Goal: Information Seeking & Learning: Learn about a topic

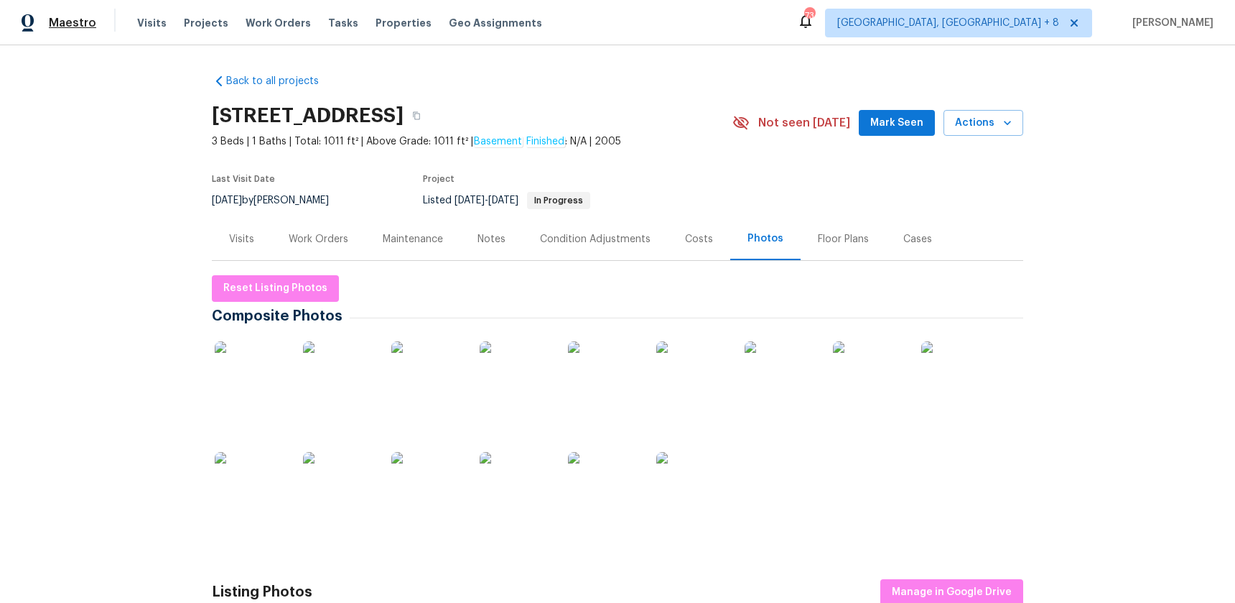
click at [88, 19] on span "Maestro" at bounding box center [72, 23] width 47 height 14
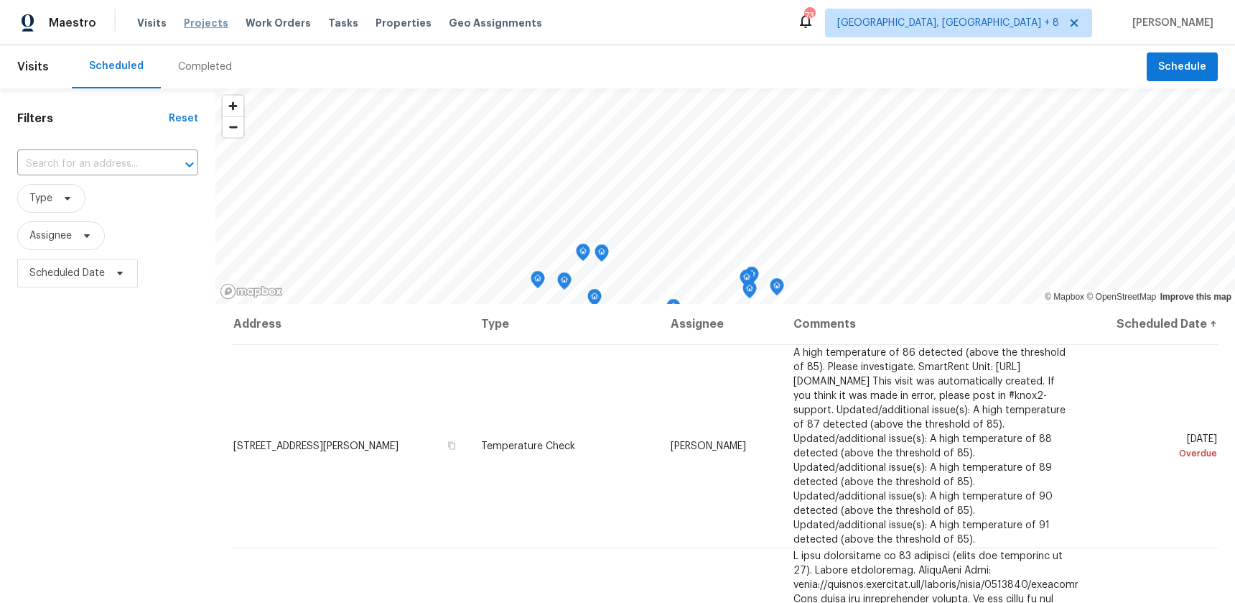
click at [187, 22] on span "Projects" at bounding box center [206, 23] width 45 height 14
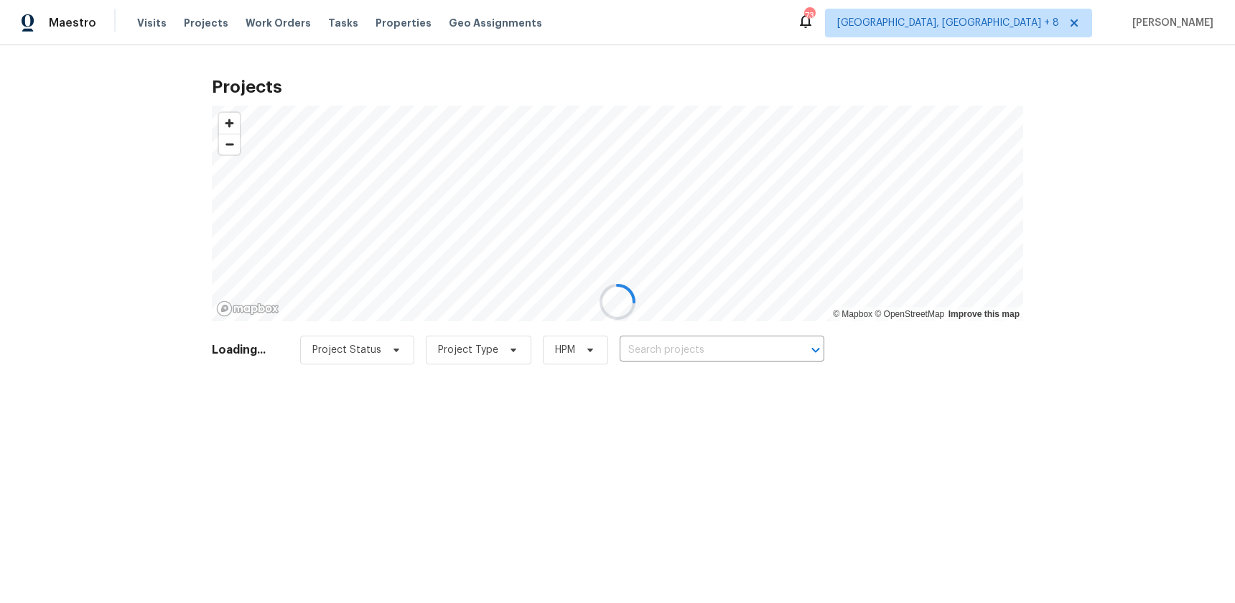
click at [387, 20] on div at bounding box center [617, 301] width 1235 height 603
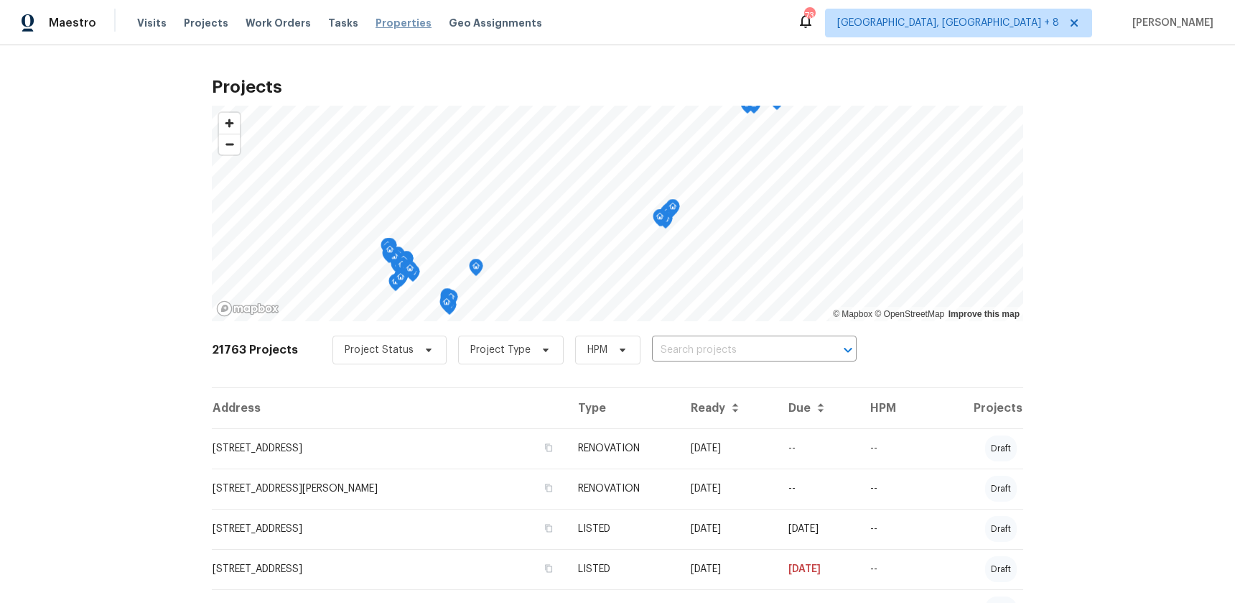
click at [389, 28] on span "Properties" at bounding box center [404, 23] width 56 height 14
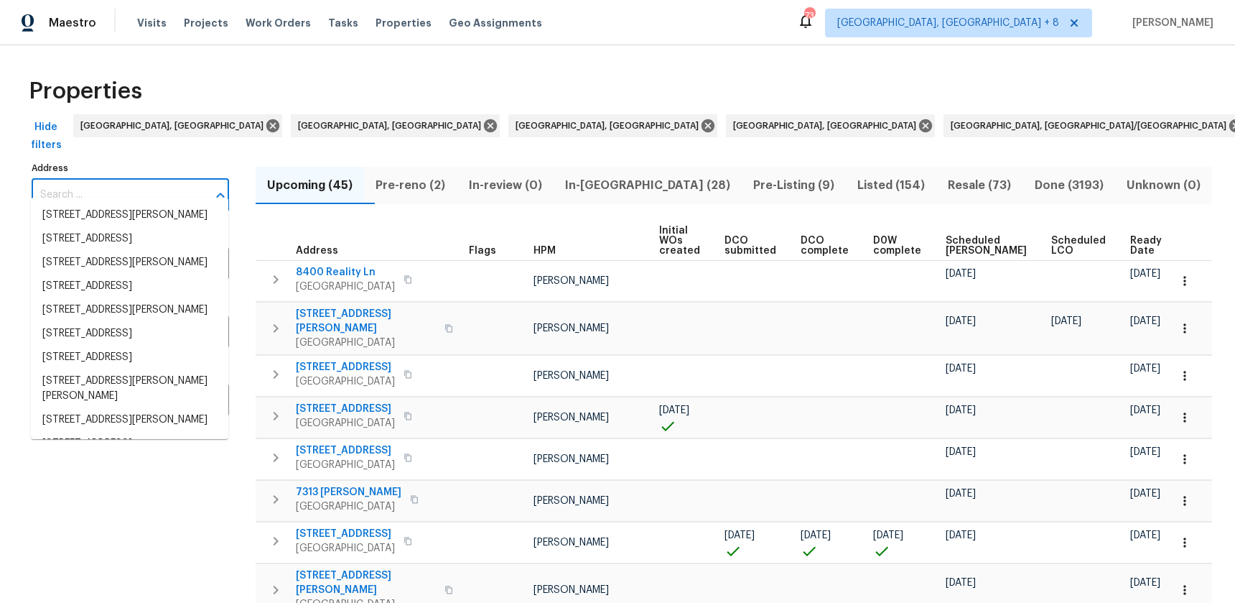
paste input "[STREET_ADDRESS]"
type input "[STREET_ADDRESS]"
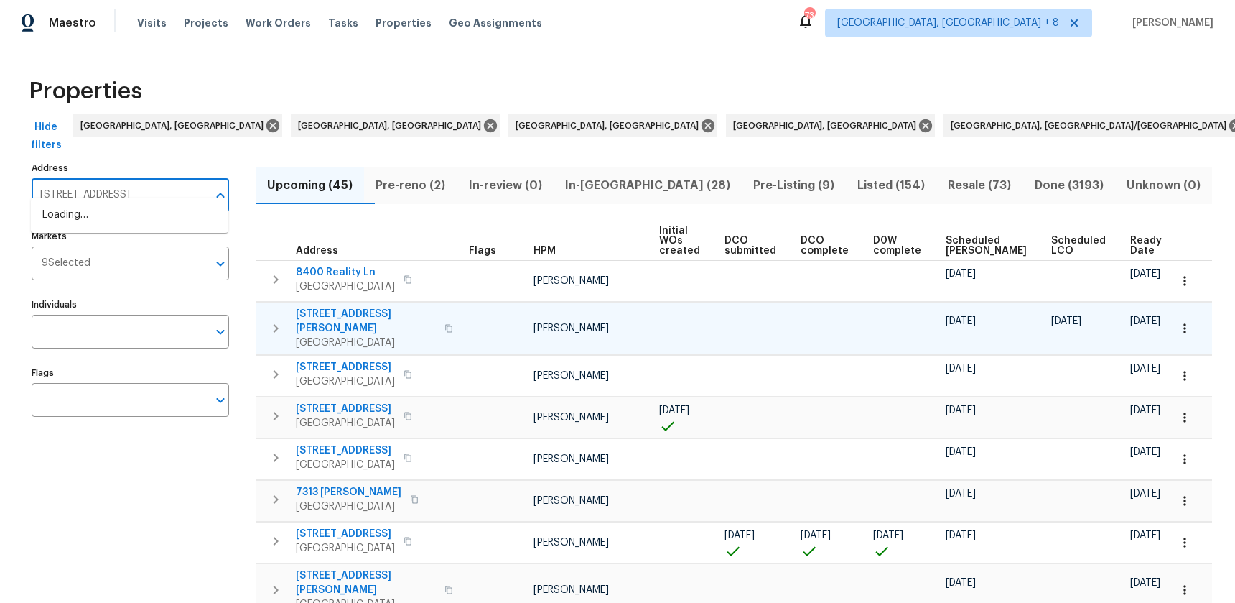
scroll to position [0, 19]
click at [91, 215] on li "[STREET_ADDRESS]" at bounding box center [130, 215] width 198 height 24
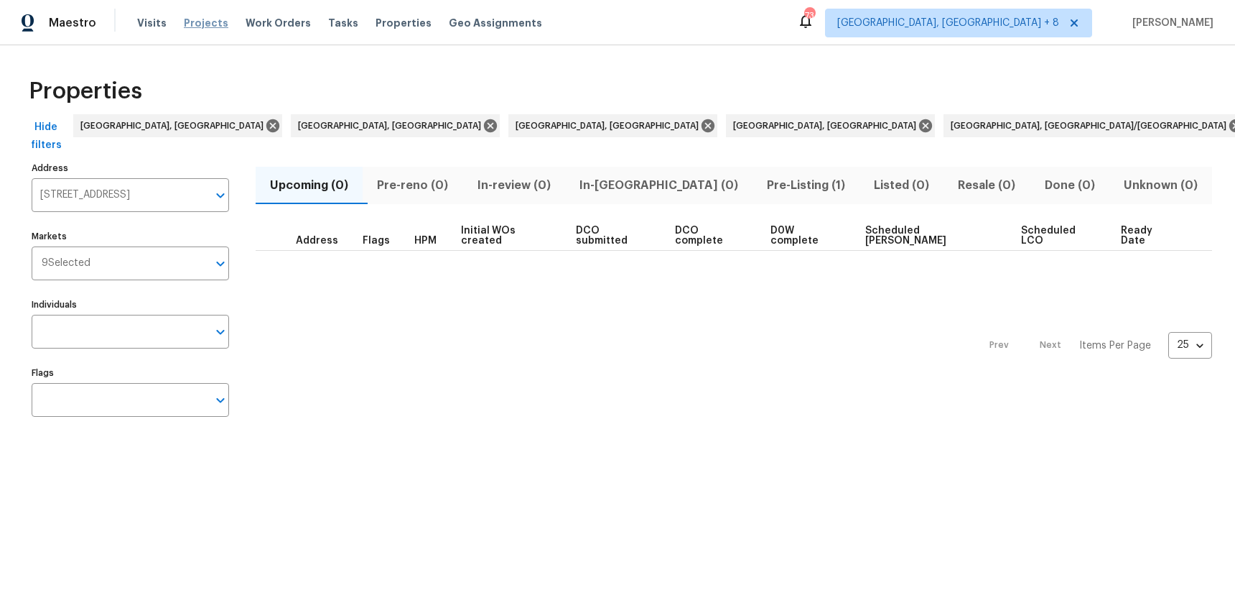
click at [194, 22] on span "Projects" at bounding box center [206, 23] width 45 height 14
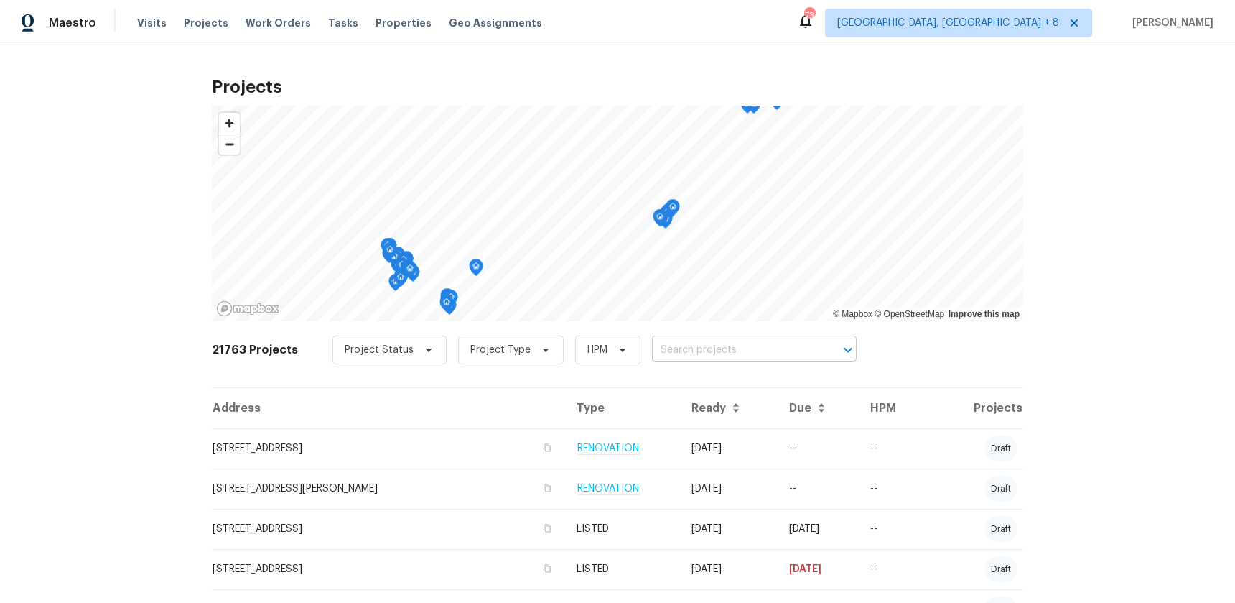
click at [723, 350] on input "text" at bounding box center [734, 350] width 164 height 22
paste input "[STREET_ADDRESS]"
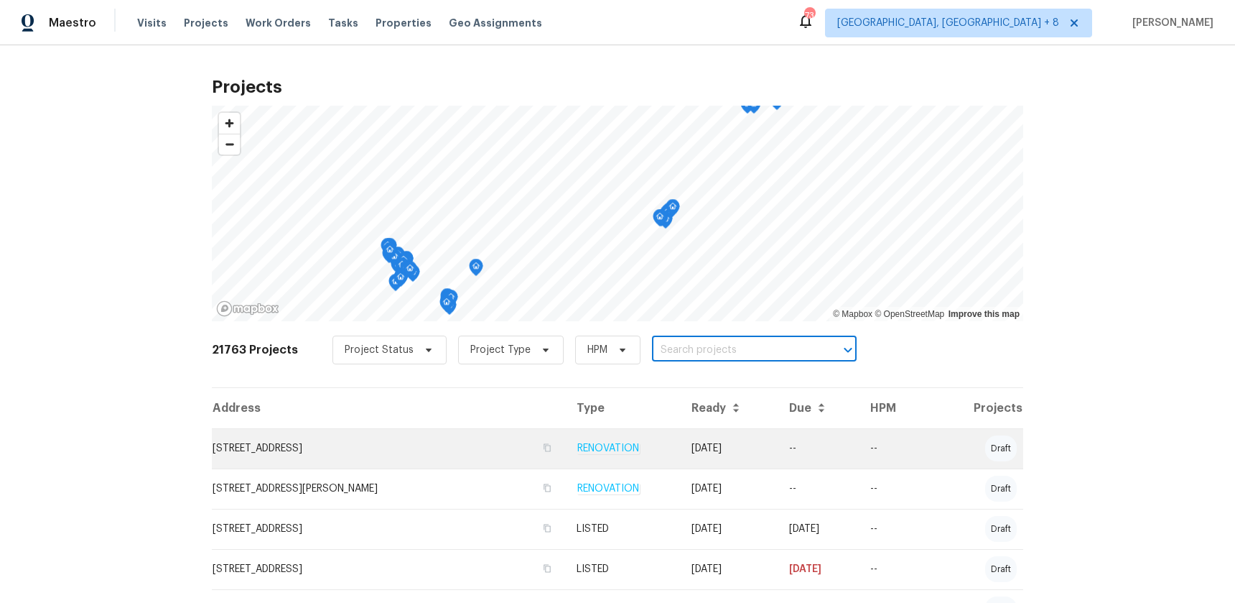
type input "[STREET_ADDRESS]"
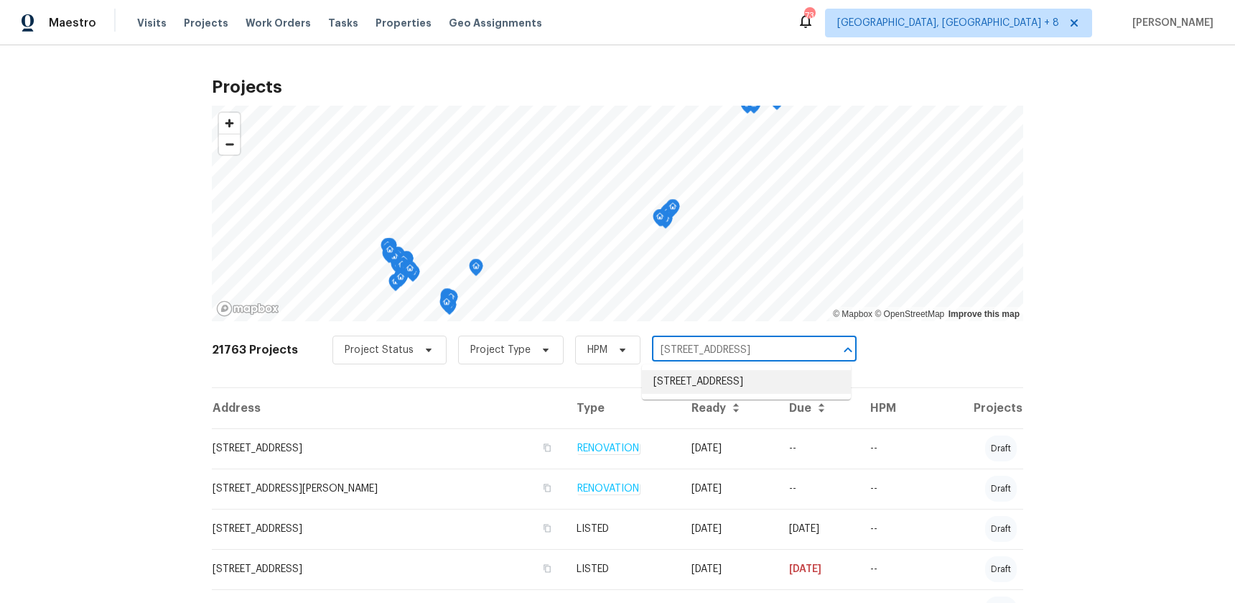
click at [733, 378] on li "[STREET_ADDRESS]" at bounding box center [746, 382] width 209 height 24
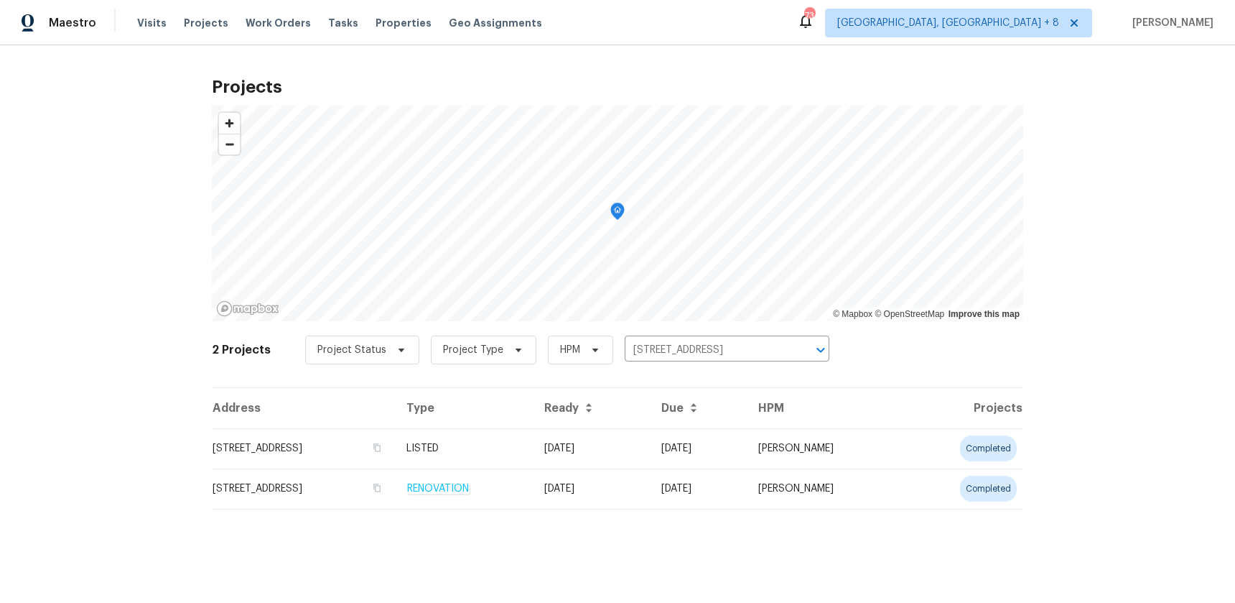
click at [533, 452] on td "LISTED" at bounding box center [464, 448] width 138 height 40
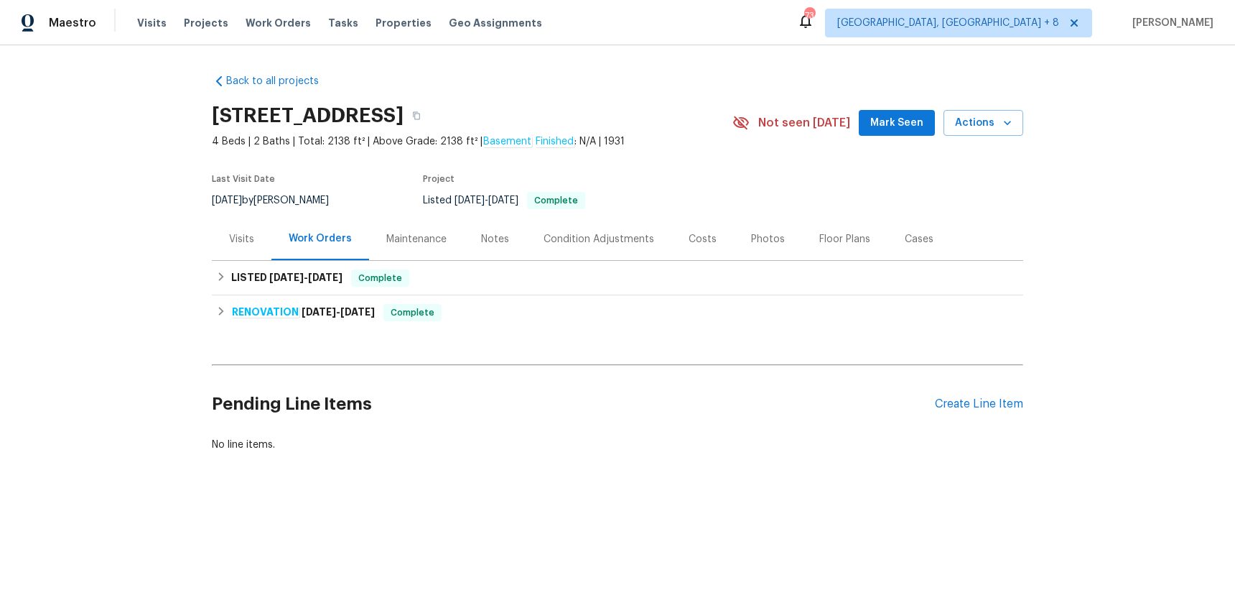
click at [705, 239] on div "Costs" at bounding box center [703, 239] width 28 height 14
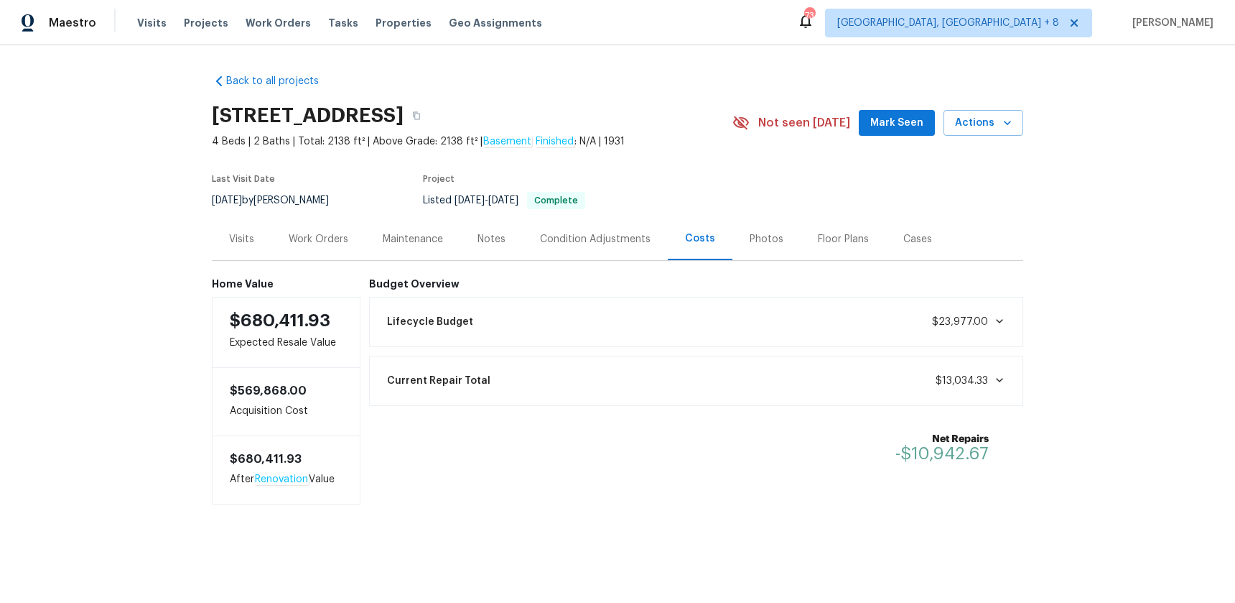
click at [992, 383] on span at bounding box center [996, 379] width 17 height 11
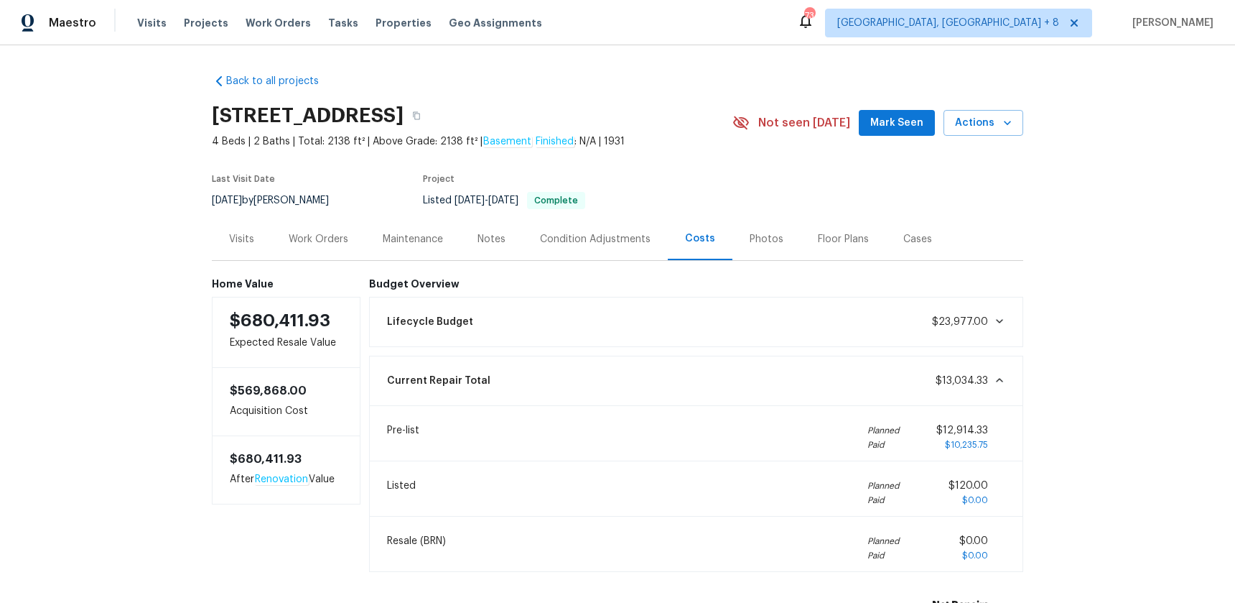
click at [992, 383] on span at bounding box center [996, 379] width 17 height 11
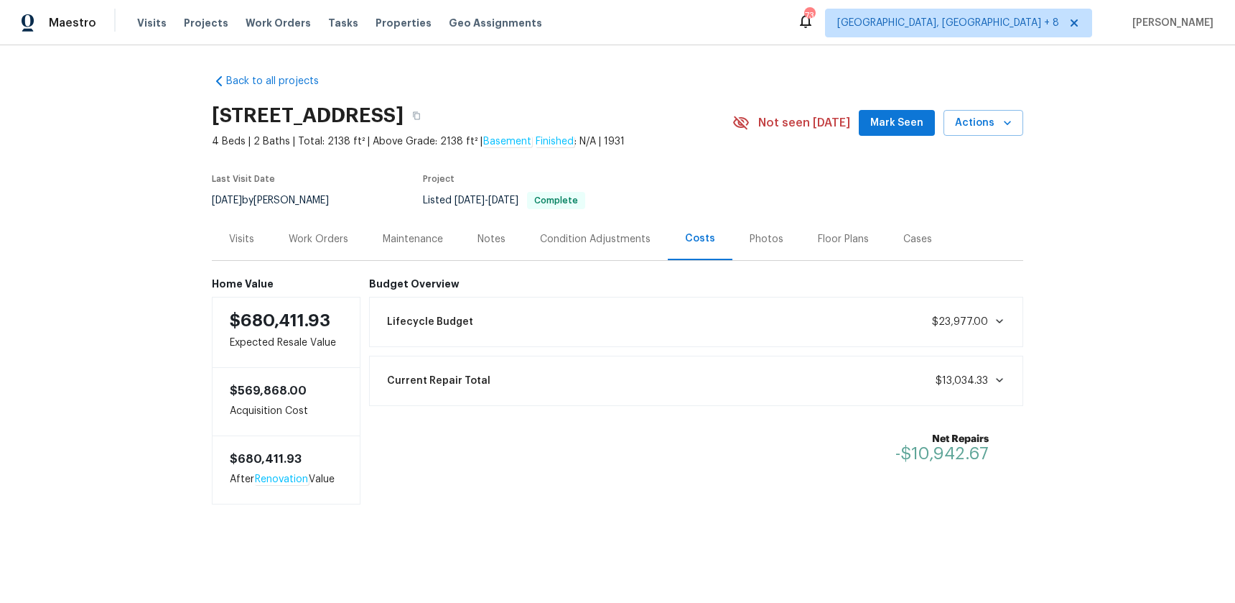
click at [994, 323] on icon at bounding box center [999, 320] width 11 height 11
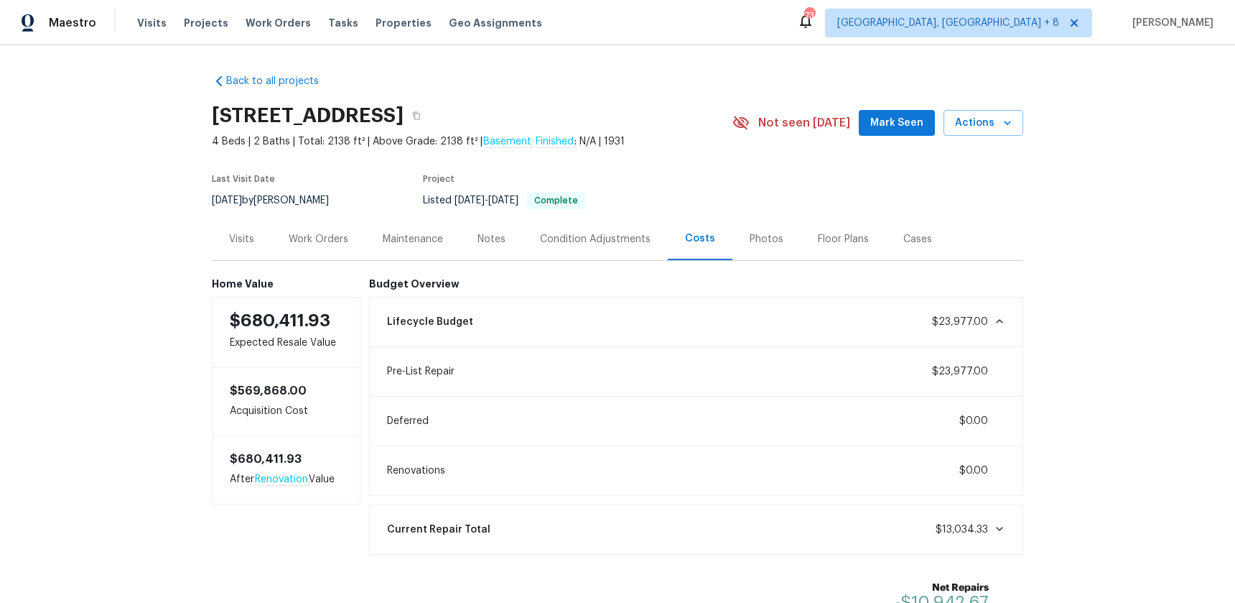
click at [994, 323] on icon at bounding box center [999, 320] width 11 height 11
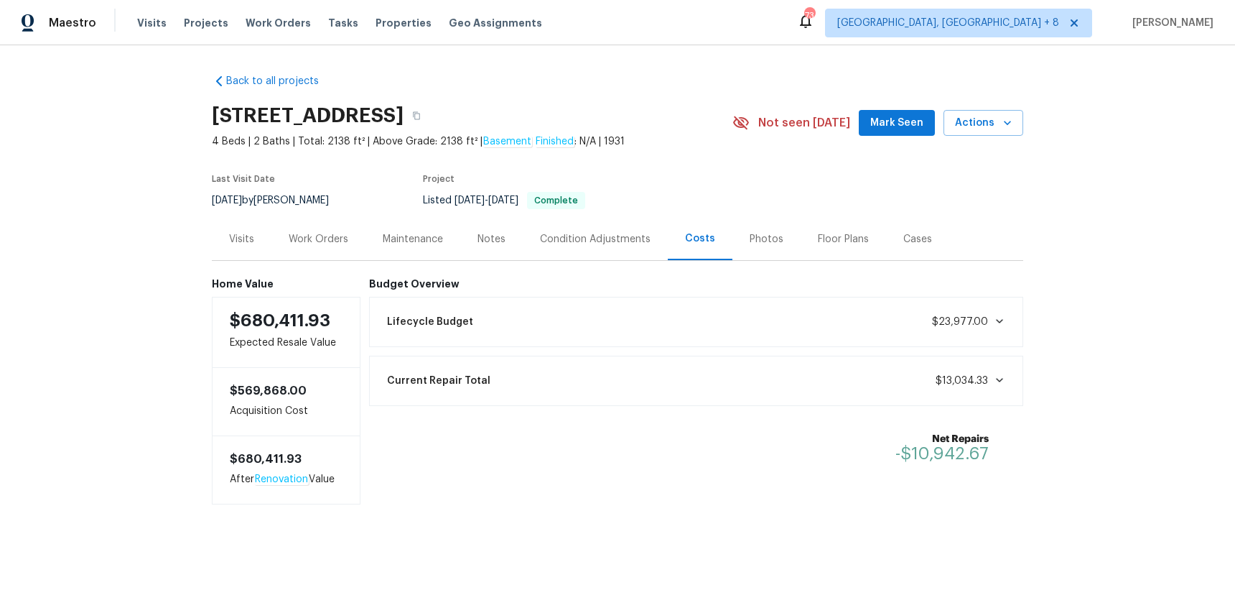
click at [478, 233] on div "Notes" at bounding box center [492, 239] width 28 height 14
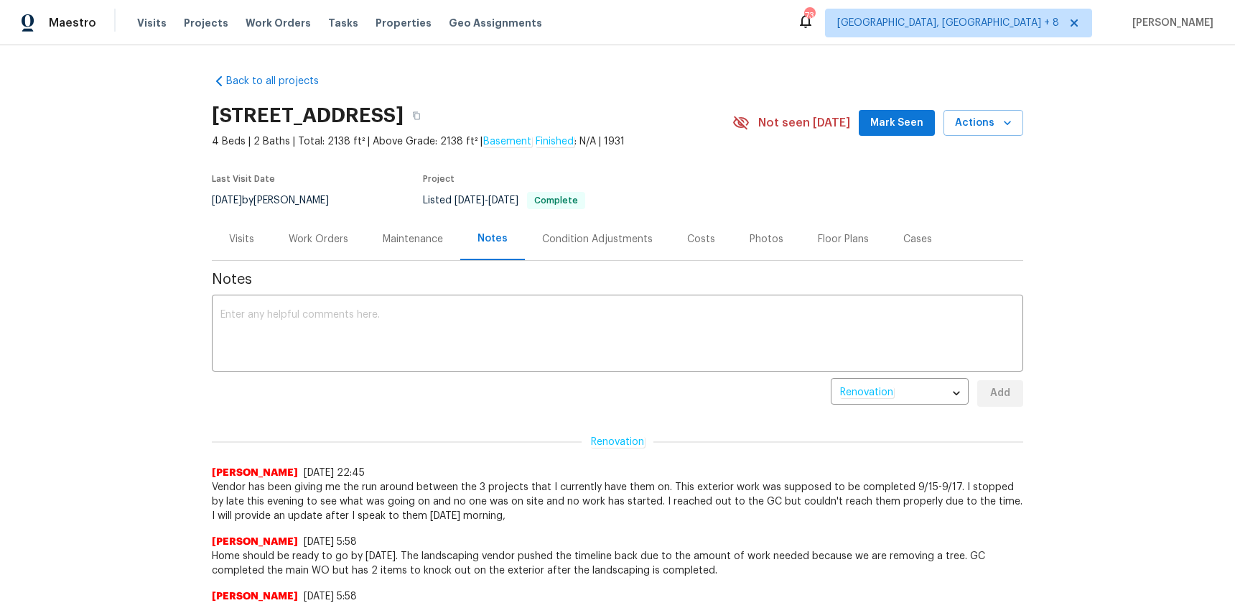
drag, startPoint x: 850, startPoint y: 236, endPoint x: 845, endPoint y: 243, distance: 8.6
click at [850, 236] on div "Floor Plans" at bounding box center [843, 239] width 51 height 14
